Goal: Task Accomplishment & Management: Manage account settings

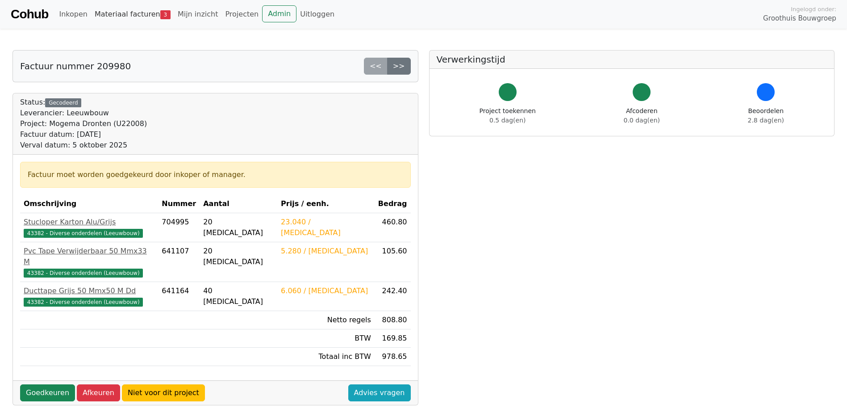
click at [131, 17] on link "Materiaal facturen 3" at bounding box center [132, 14] width 83 height 18
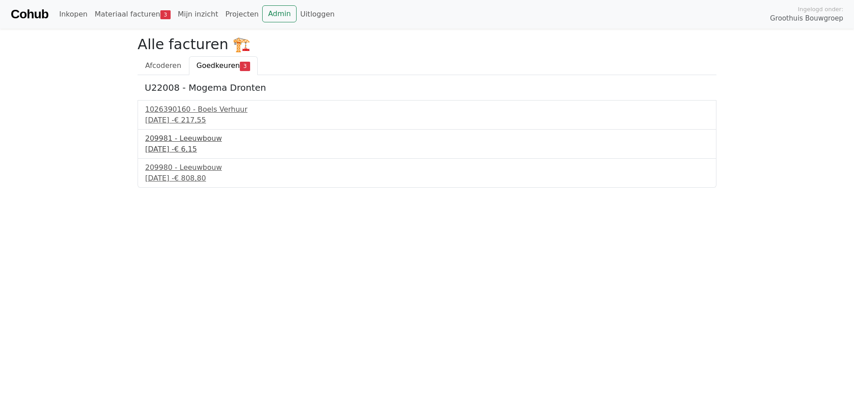
click at [170, 140] on div "209981 - Leeuwbouw" at bounding box center [427, 138] width 564 height 11
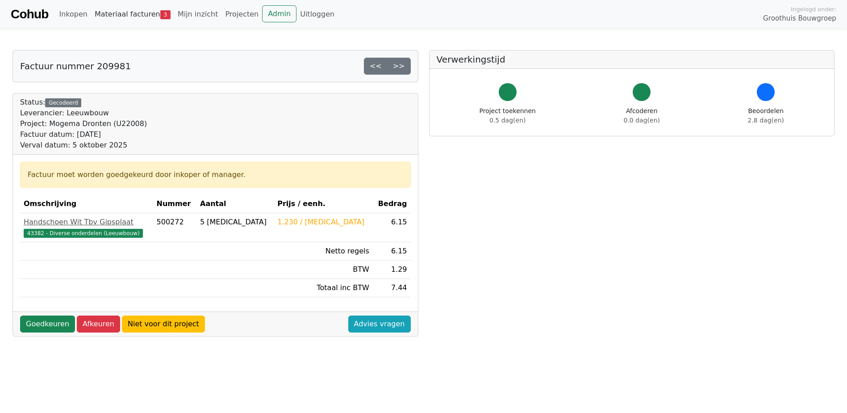
click at [132, 16] on link "Materiaal facturen 3" at bounding box center [132, 14] width 83 height 18
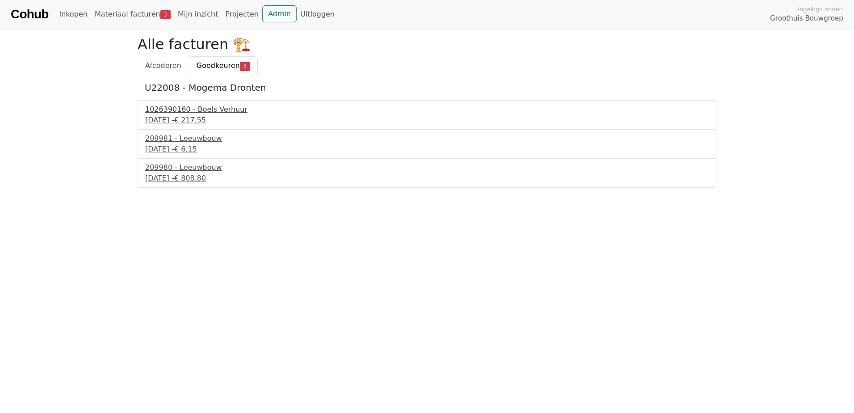
click at [174, 120] on div "4 september 2025 - € 217,55" at bounding box center [427, 120] width 564 height 11
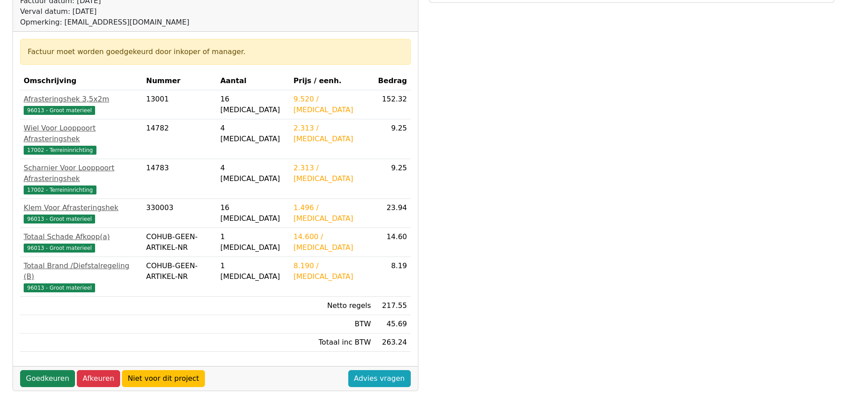
scroll to position [134, 0]
click at [59, 369] on link "Goedkeuren" at bounding box center [47, 377] width 55 height 17
